Goal: Find specific page/section: Find specific page/section

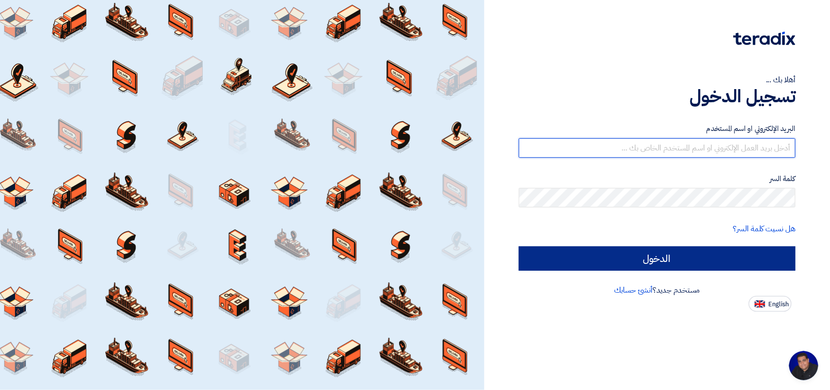
type input "[EMAIL_ADDRESS][DOMAIN_NAME]"
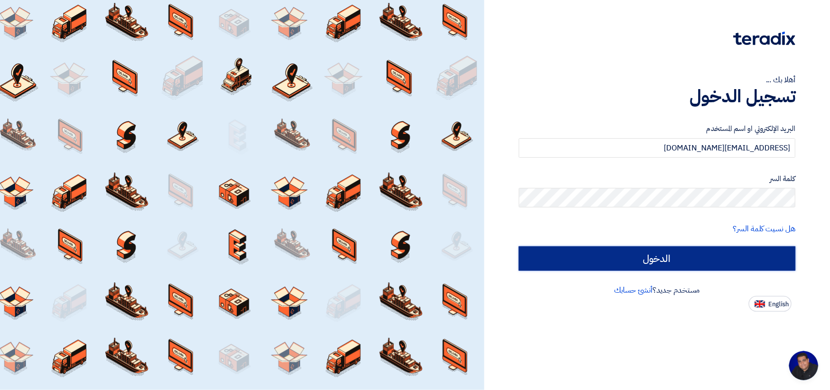
click at [667, 263] on input "الدخول" at bounding box center [657, 258] width 277 height 24
type input "Sign in"
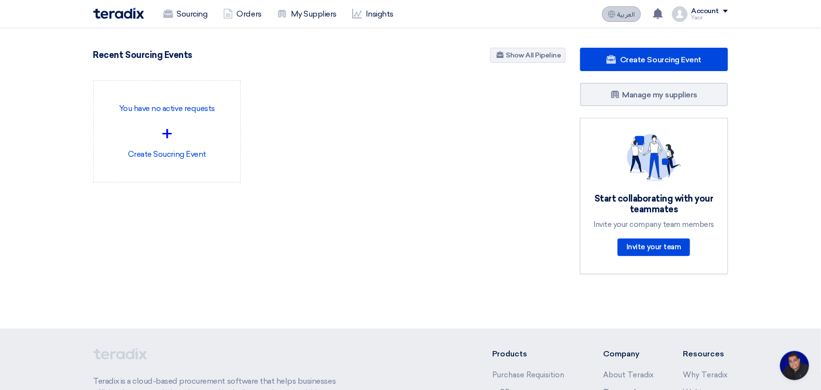
click at [608, 8] on button "العربية ع" at bounding box center [621, 14] width 39 height 16
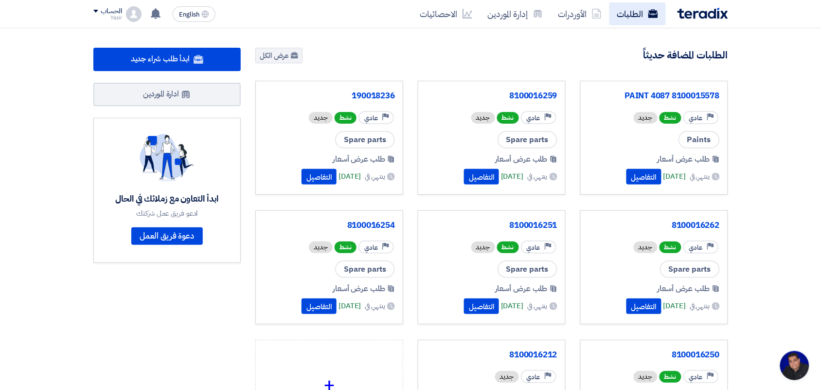
click at [633, 16] on link "الطلبات" at bounding box center [637, 13] width 56 height 23
